Goal: Information Seeking & Learning: Find specific page/section

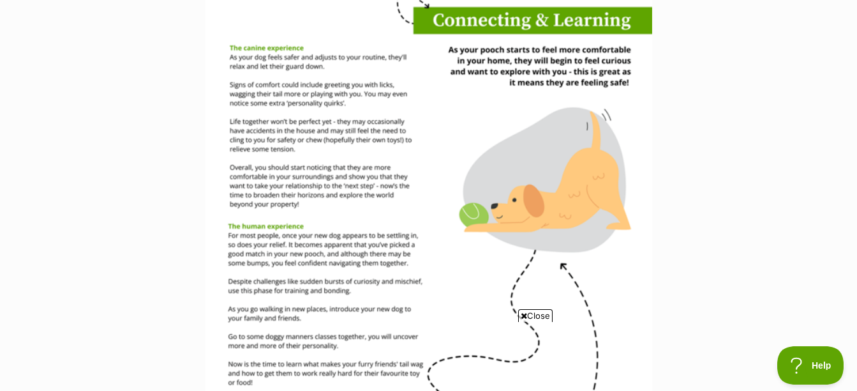
scroll to position [1724, 0]
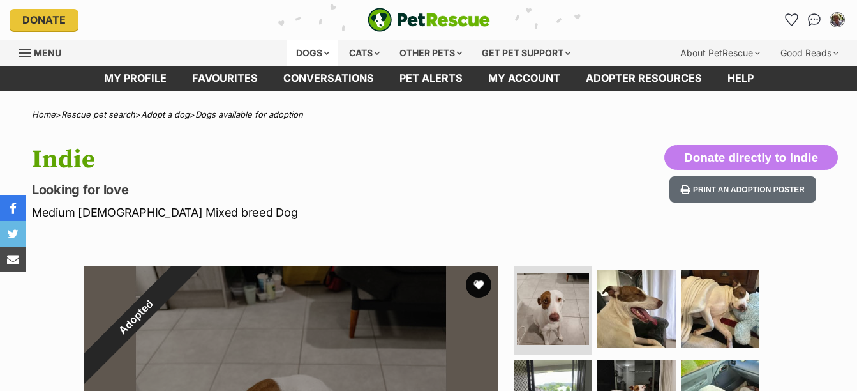
click at [315, 51] on div "Dogs" at bounding box center [312, 53] width 51 height 26
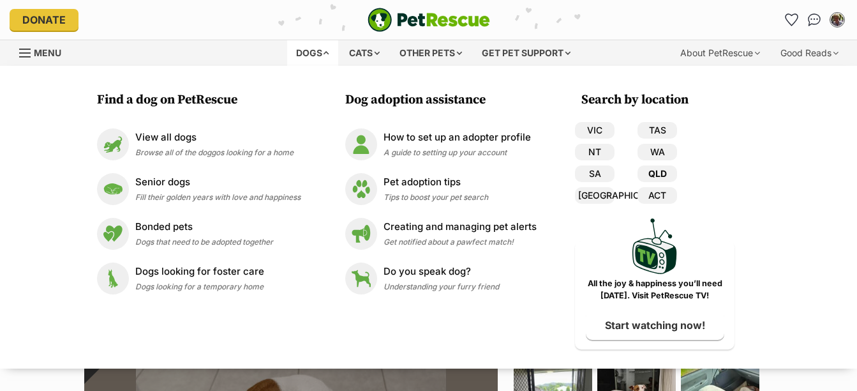
click at [656, 168] on link "QLD" at bounding box center [658, 173] width 40 height 17
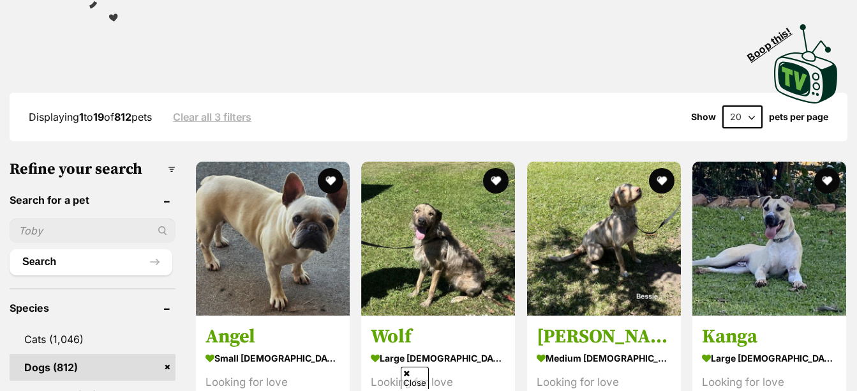
click at [96, 227] on input "text" at bounding box center [93, 230] width 166 height 24
type input "Diego"
click at [10, 249] on button "Search" at bounding box center [91, 262] width 163 height 26
